Goal: Entertainment & Leisure: Browse casually

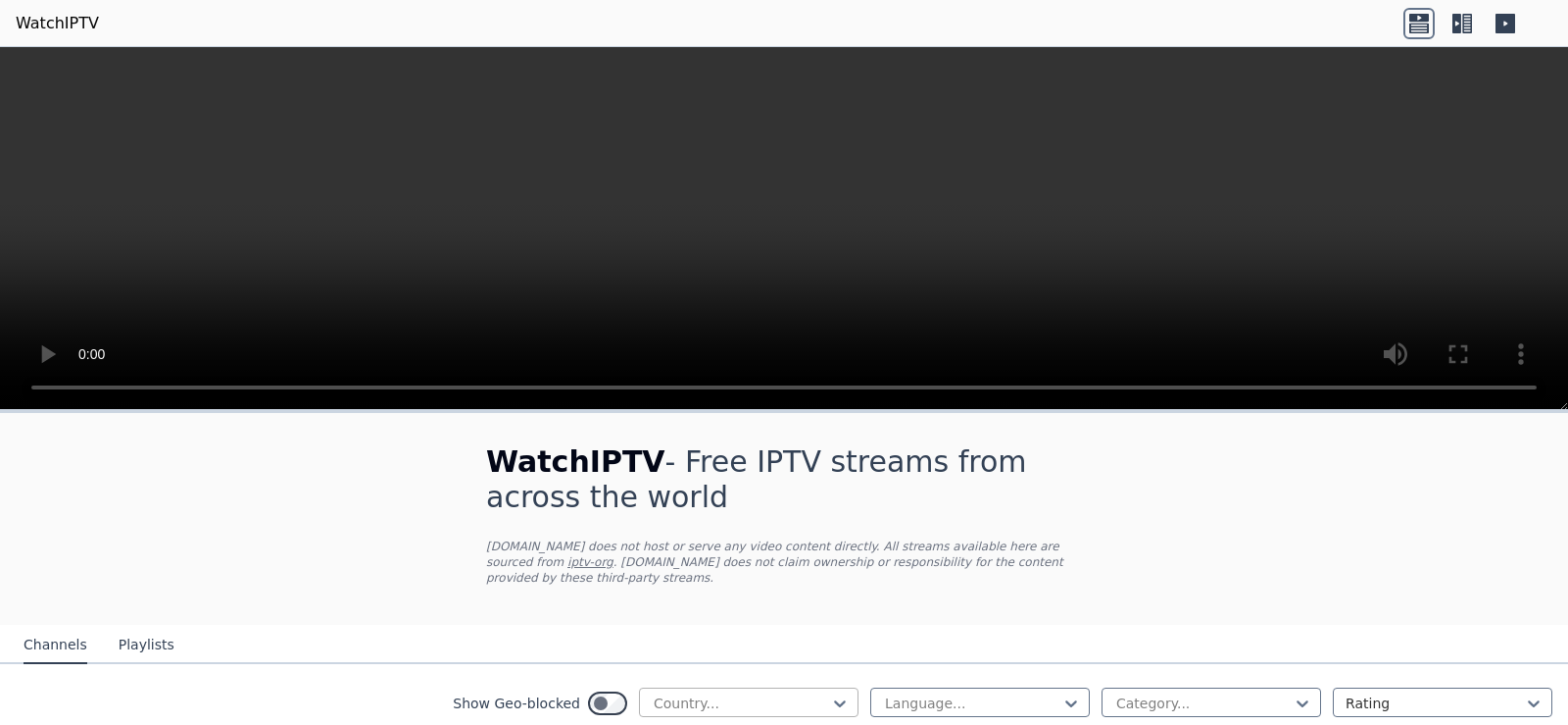
click at [788, 694] on div at bounding box center [741, 703] width 179 height 20
click at [830, 694] on icon at bounding box center [839, 703] width 20 height 20
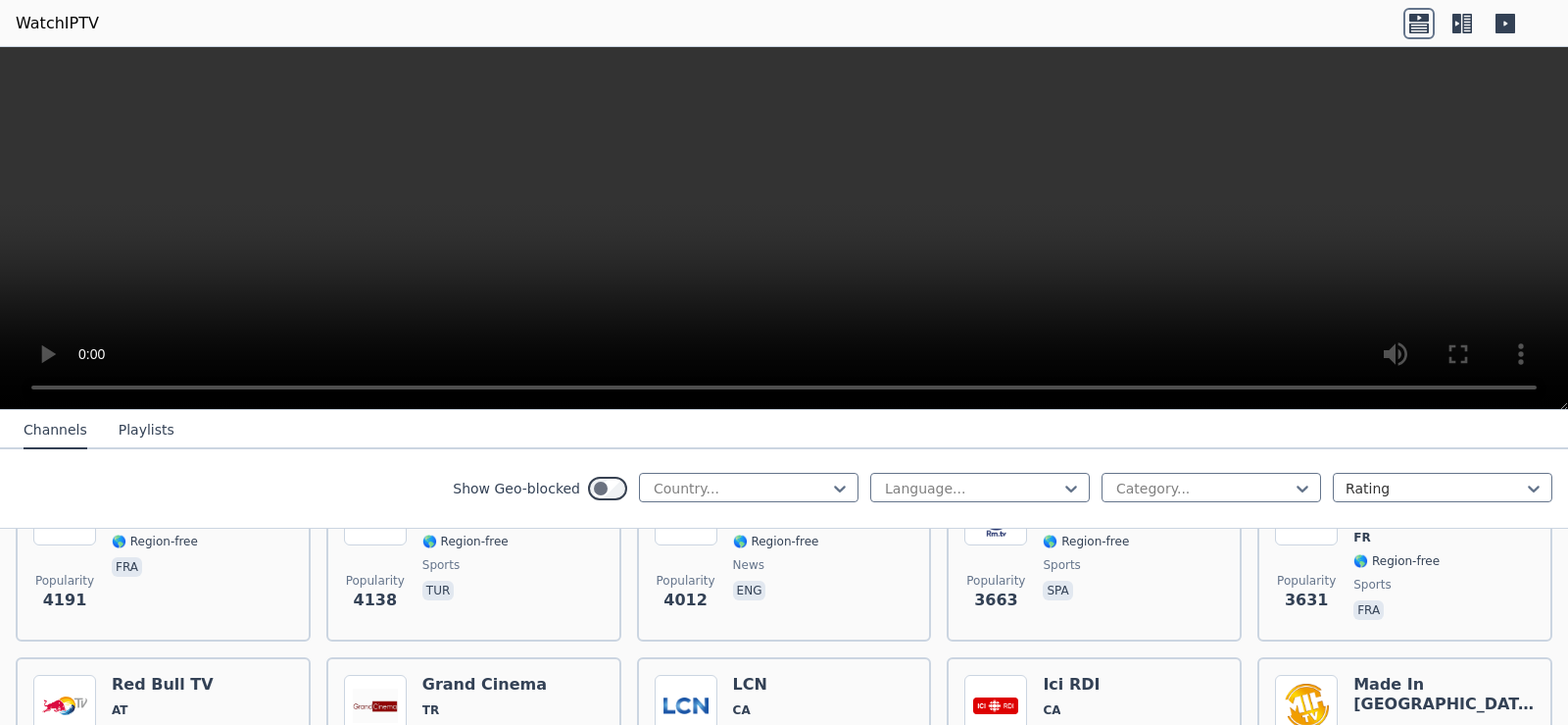
scroll to position [882, 0]
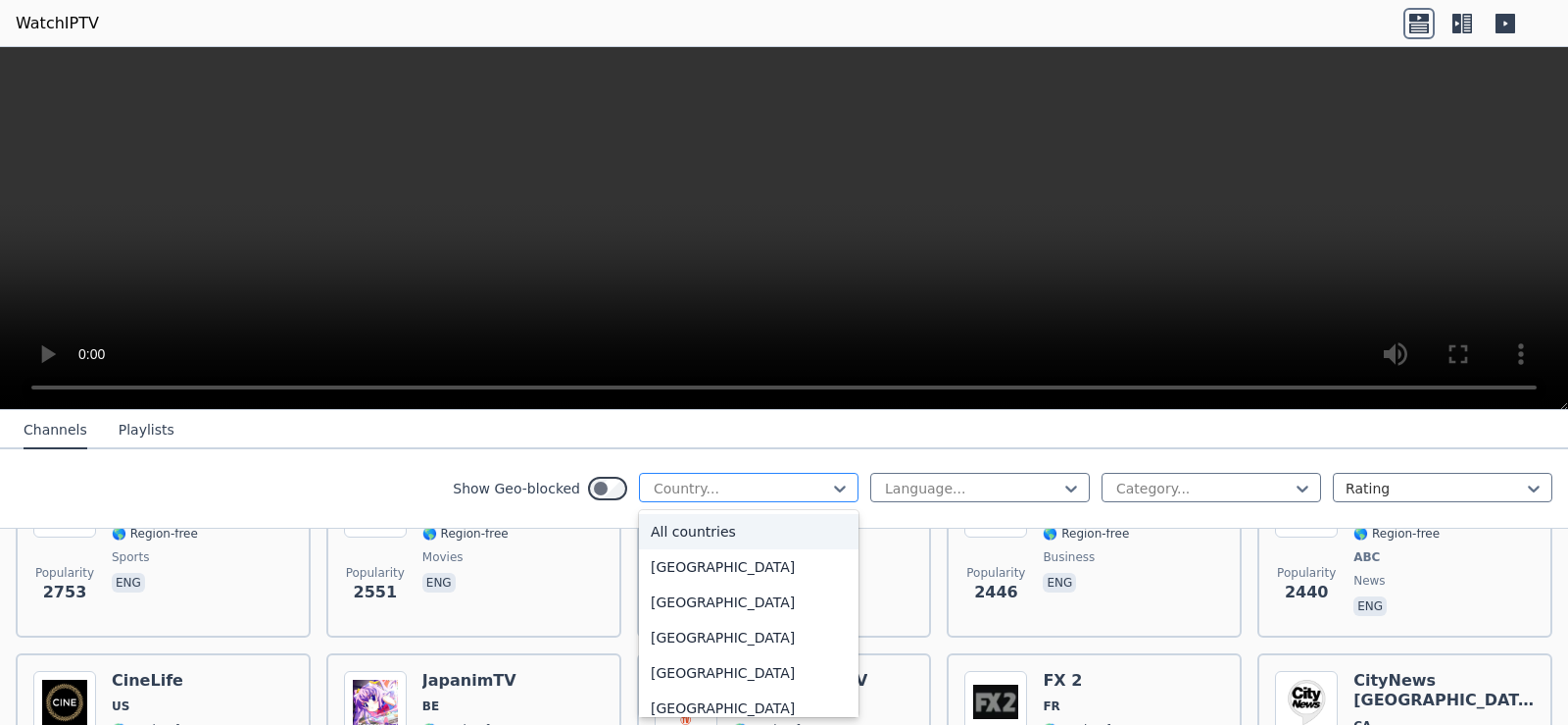
click at [789, 496] on div at bounding box center [741, 488] width 179 height 20
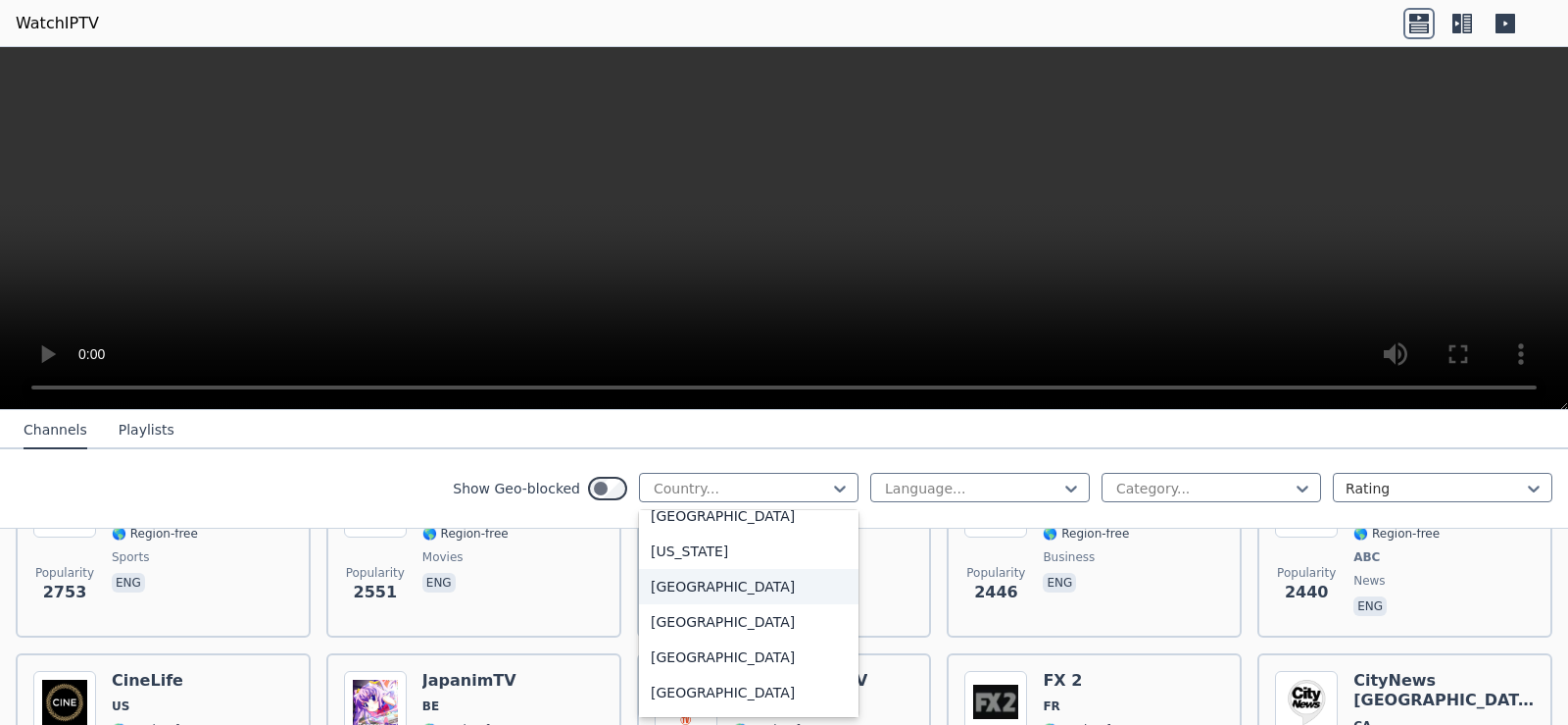
scroll to position [5100, 0]
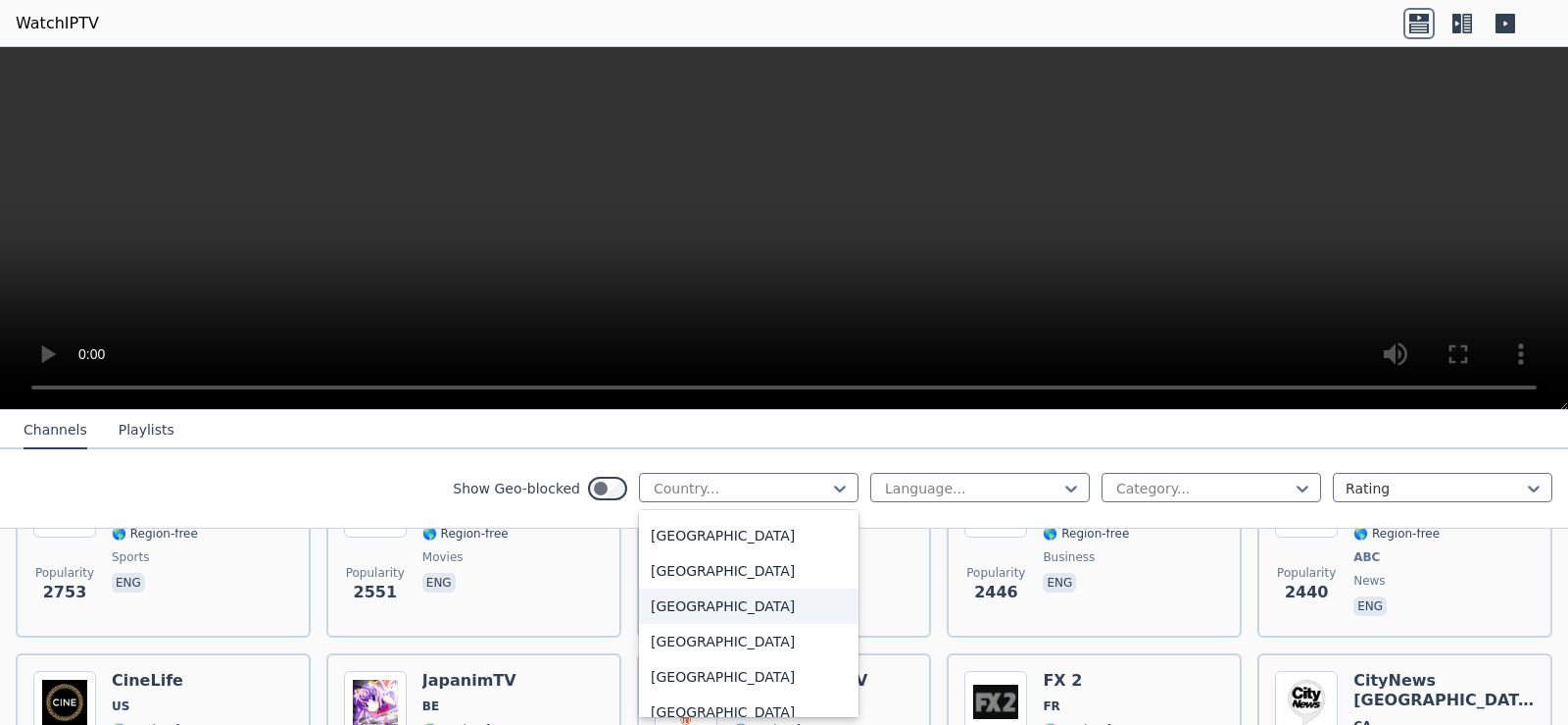
click at [720, 591] on div "[GEOGRAPHIC_DATA]" at bounding box center [749, 606] width 220 height 35
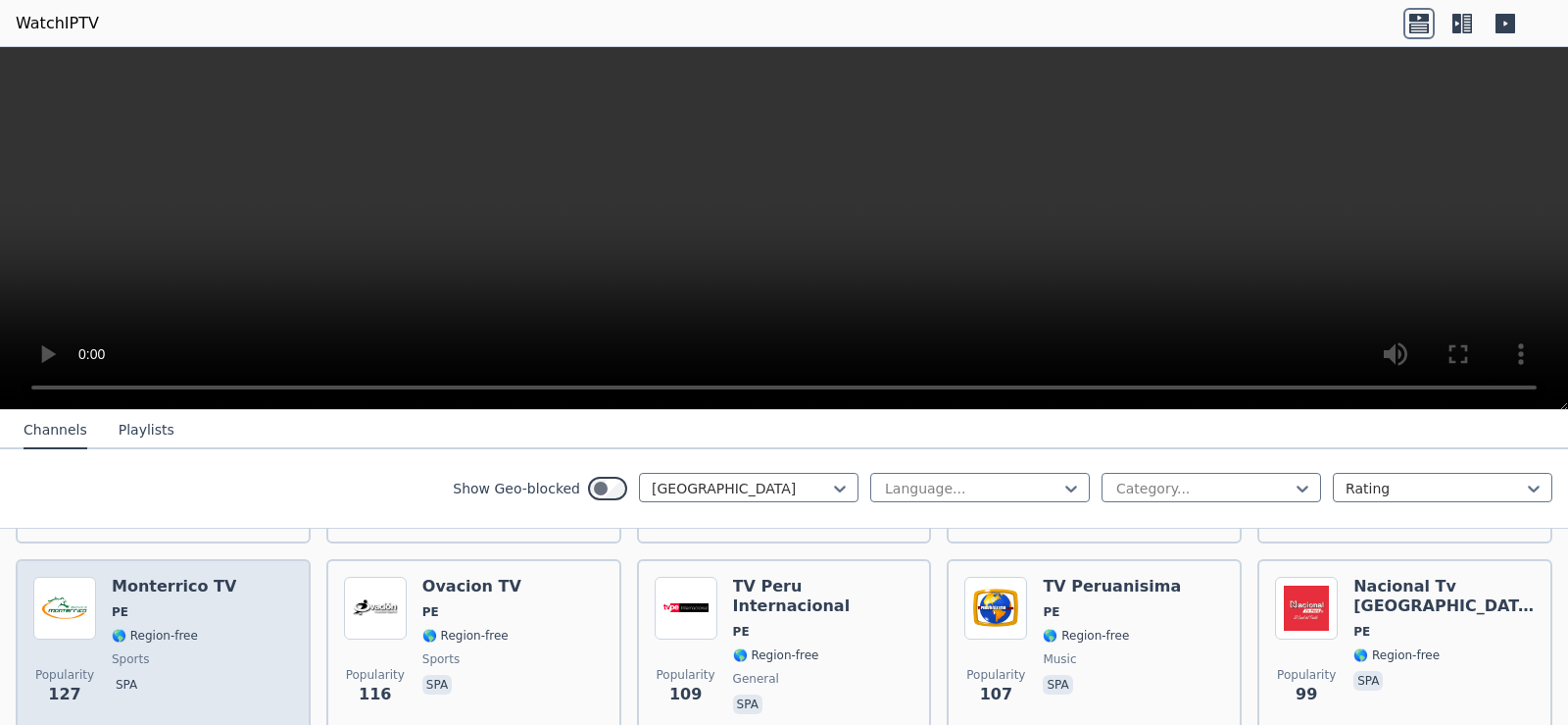
scroll to position [196, 0]
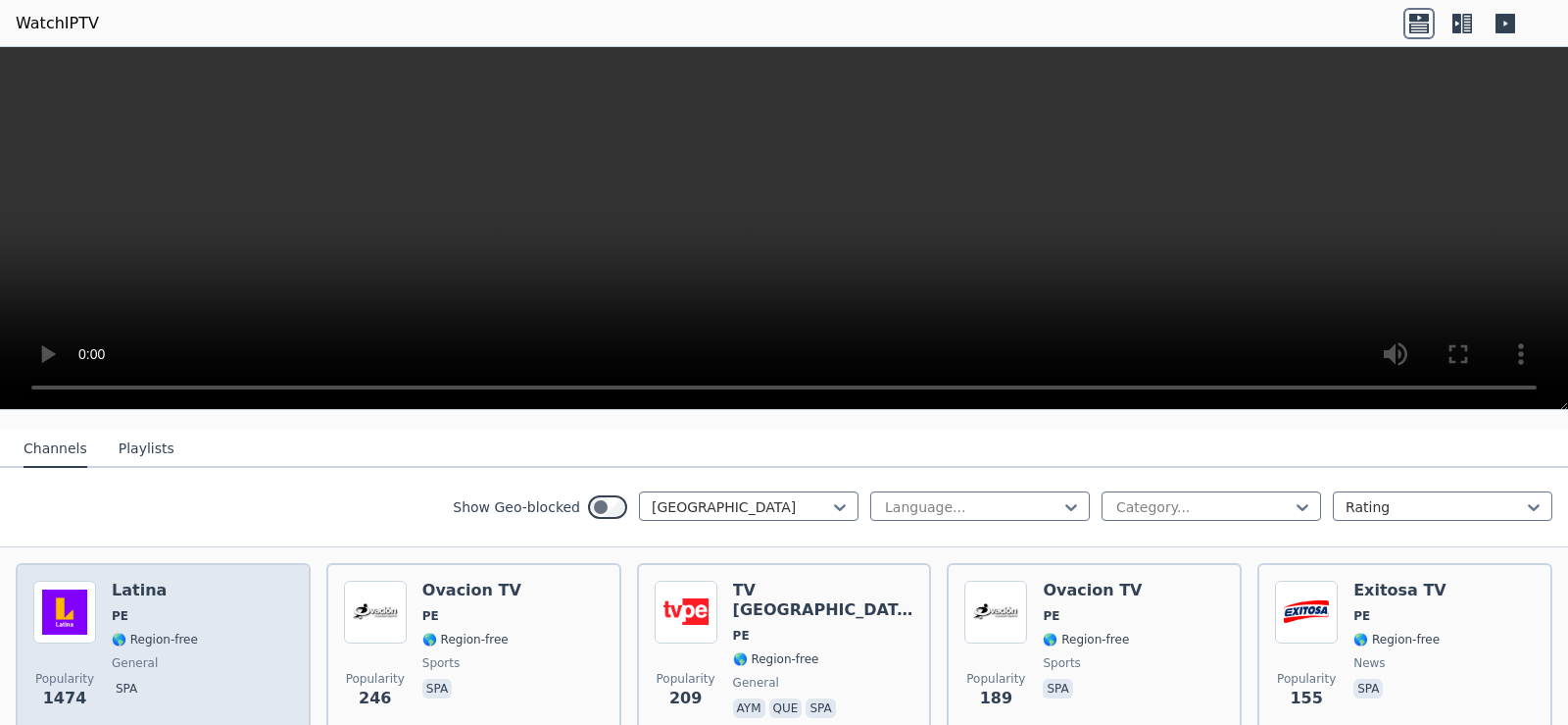
click at [232, 614] on div "Popularity 1474 Latina PE 🌎 Region-free general spa" at bounding box center [163, 651] width 260 height 141
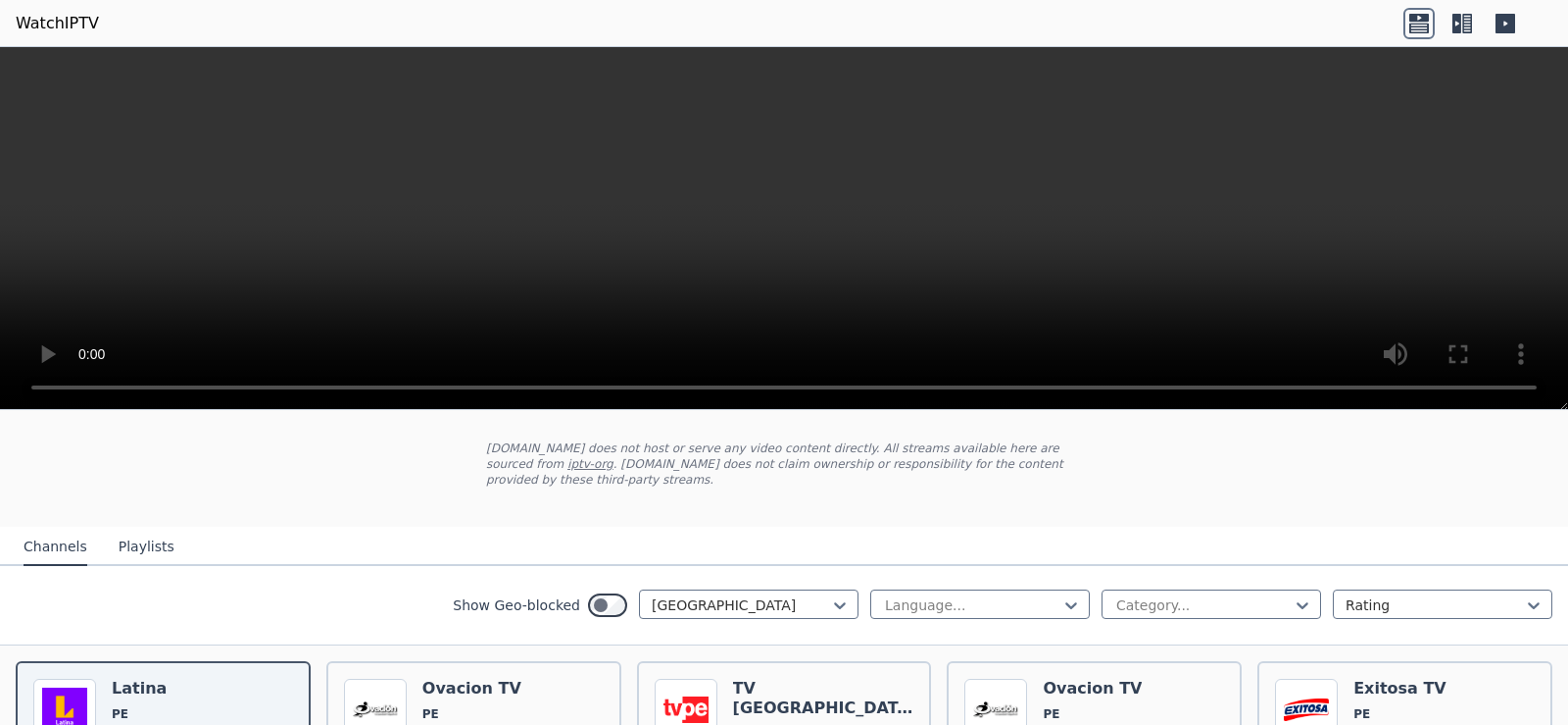
scroll to position [588, 0]
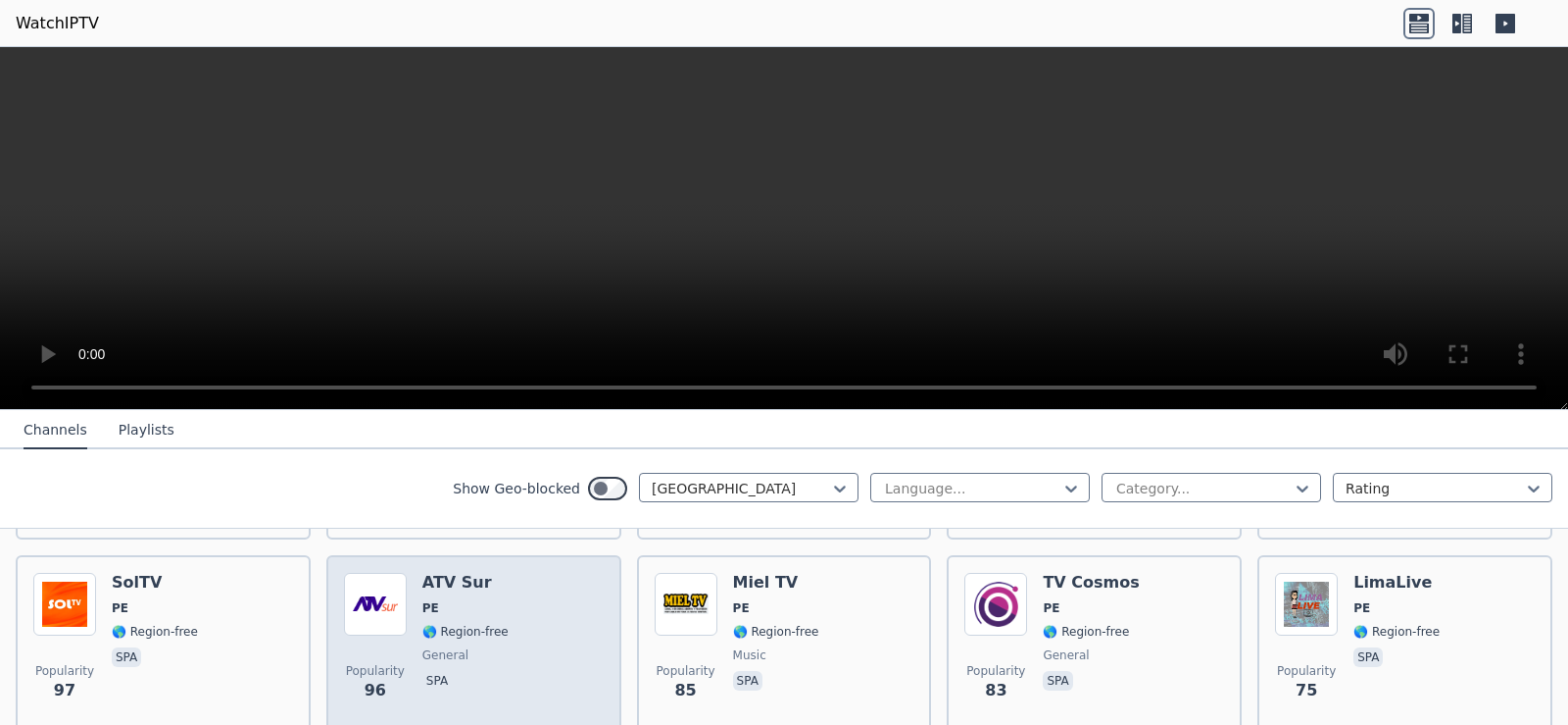
click at [481, 630] on div "ATV Sur PE 🌎 Region-free general spa" at bounding box center [465, 643] width 86 height 141
